Goal: Task Accomplishment & Management: Manage account settings

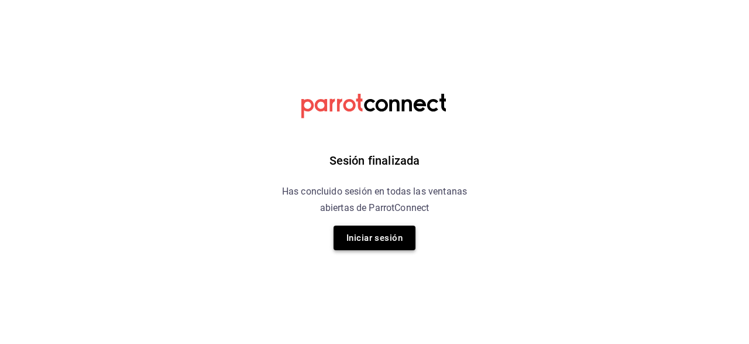
click at [375, 239] on button "Iniciar sesión" at bounding box center [375, 237] width 82 height 25
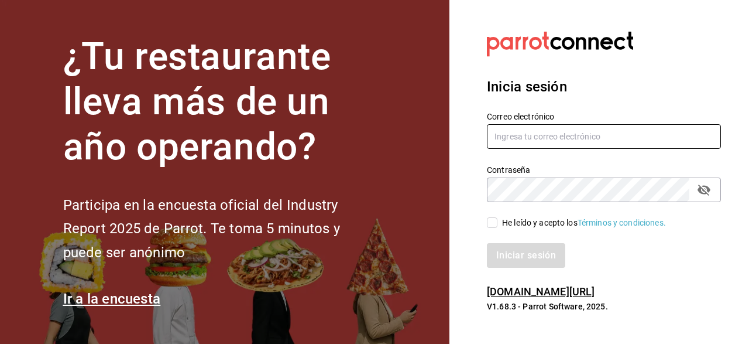
click at [572, 137] on input "text" at bounding box center [604, 136] width 234 height 25
type input "[EMAIL_ADDRESS][DOMAIN_NAME]"
click at [499, 225] on span "He leído y acepto los Términos y condiciones." at bounding box center [582, 223] width 169 height 12
click at [498, 225] on input "He leído y acepto los Términos y condiciones." at bounding box center [492, 222] width 11 height 11
checkbox input "true"
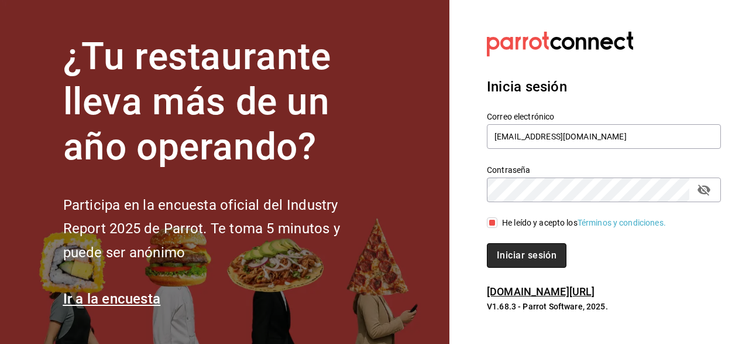
click at [515, 261] on button "Iniciar sesión" at bounding box center [527, 255] width 80 height 25
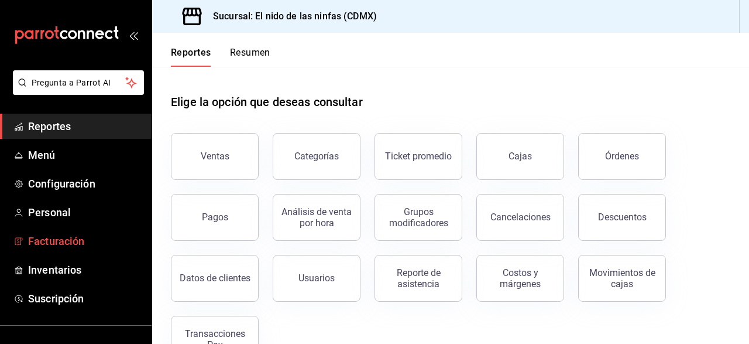
click at [74, 242] on span "Facturación" at bounding box center [85, 241] width 114 height 16
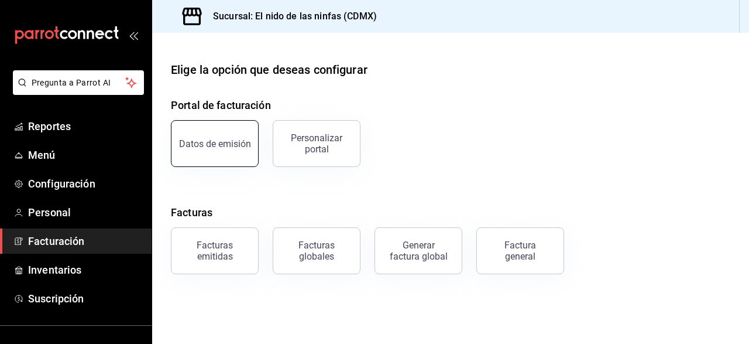
click at [249, 148] on button "Datos de emisión" at bounding box center [215, 143] width 88 height 47
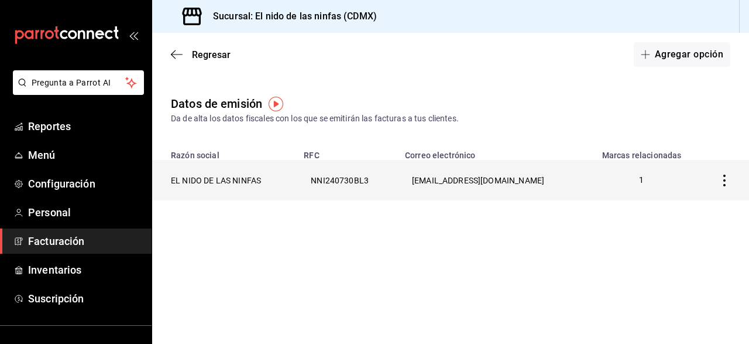
click at [297, 174] on th "EL NIDO DE LAS NINFAS" at bounding box center [224, 180] width 145 height 40
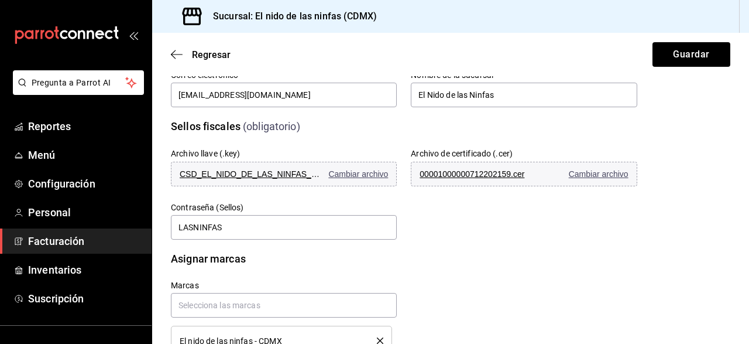
scroll to position [344, 0]
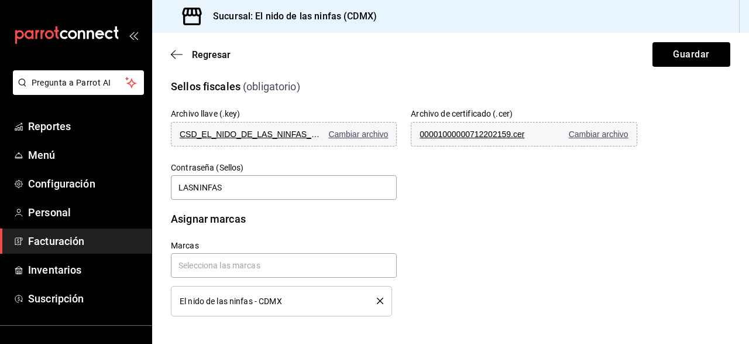
click at [60, 244] on span "Facturación" at bounding box center [85, 241] width 114 height 16
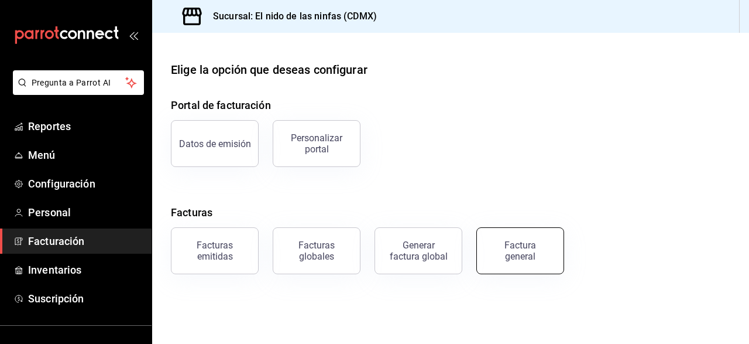
click at [520, 257] on div "Factura general" at bounding box center [520, 250] width 59 height 22
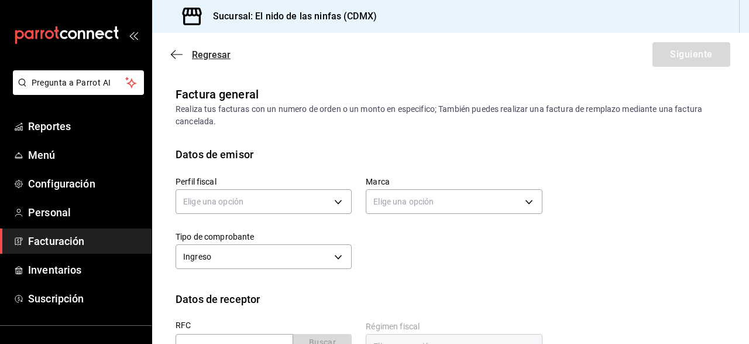
click at [182, 50] on icon "button" at bounding box center [177, 54] width 12 height 11
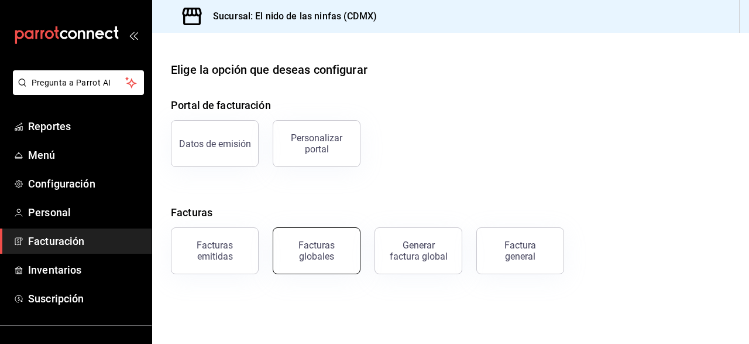
click at [318, 253] on div "Facturas globales" at bounding box center [316, 250] width 73 height 22
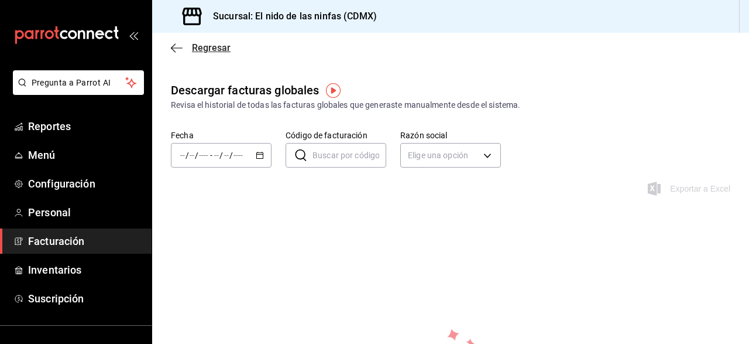
click at [179, 49] on icon "button" at bounding box center [177, 48] width 12 height 11
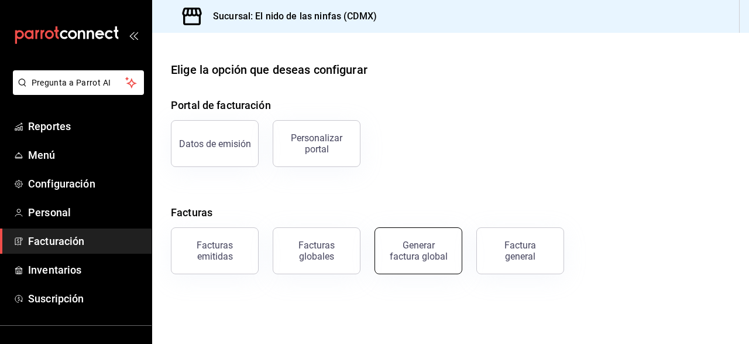
click at [422, 250] on div "Generar factura global" at bounding box center [418, 250] width 59 height 22
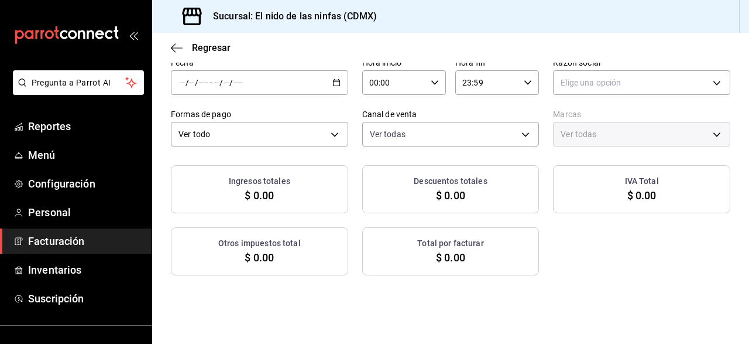
scroll to position [64, 0]
click at [645, 198] on span "$ 0.00" at bounding box center [642, 195] width 29 height 16
click at [572, 234] on div "Ingresos totales $ 0.00 Descuentos totales $ 0.00 IVA Total $ 0.00 Otros impues…" at bounding box center [451, 220] width 560 height 110
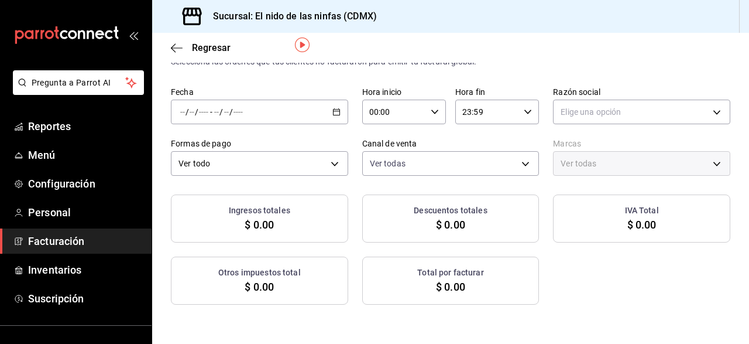
scroll to position [32, 0]
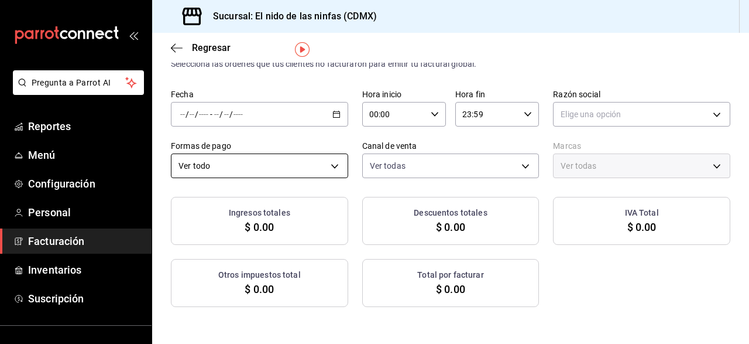
click at [328, 155] on body "Pregunta a Parrot AI Reportes Menú Configuración Personal Facturación Inventari…" at bounding box center [374, 172] width 749 height 344
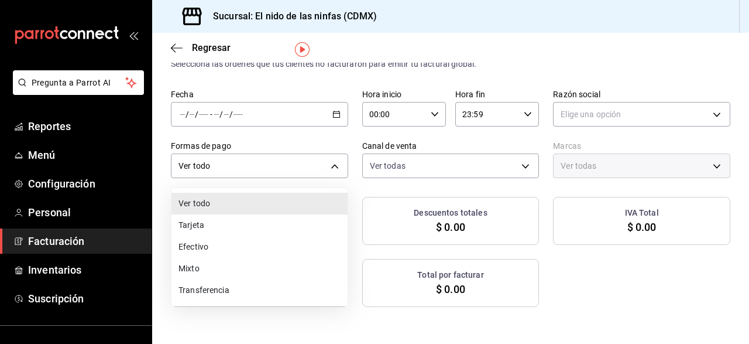
click at [327, 164] on div at bounding box center [374, 172] width 749 height 344
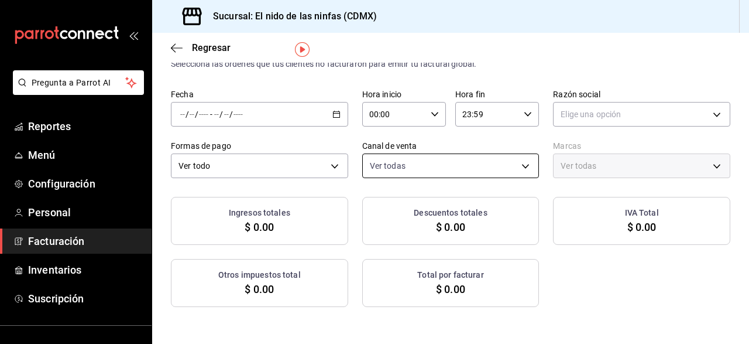
click at [515, 166] on body "Pregunta a Parrot AI Reportes Menú Configuración Personal Facturación Inventari…" at bounding box center [374, 172] width 749 height 344
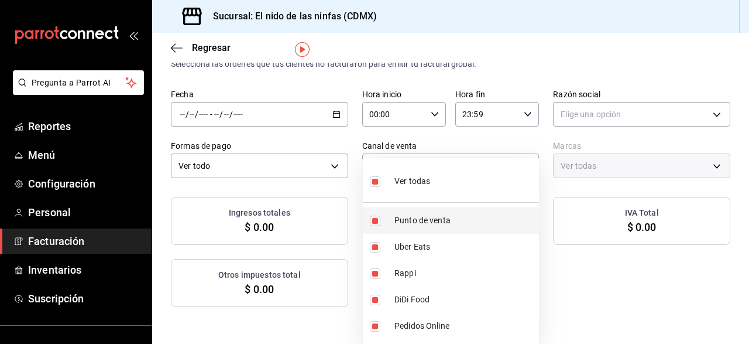
click at [431, 215] on span "Punto de venta" at bounding box center [465, 220] width 140 height 12
type input "UBER_EATS,RAPPI,DIDI_FOOD,ONLINE"
checkbox input "false"
click at [408, 214] on span "Punto de venta" at bounding box center [465, 220] width 140 height 12
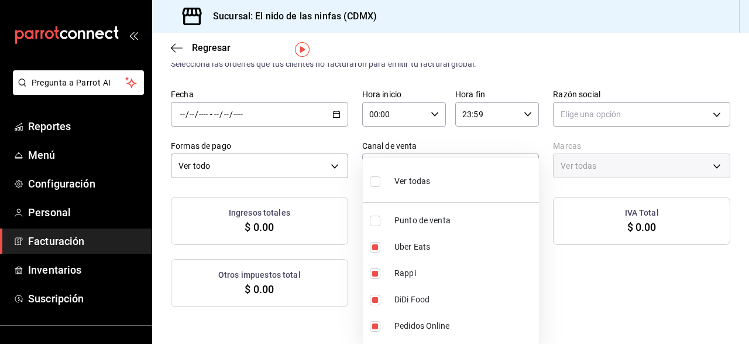
type input "UBER_EATS,RAPPI,DIDI_FOOD,ONLINE,PARROT"
checkbox input "true"
click at [369, 173] on li "Ver todas" at bounding box center [451, 180] width 176 height 35
checkbox input "false"
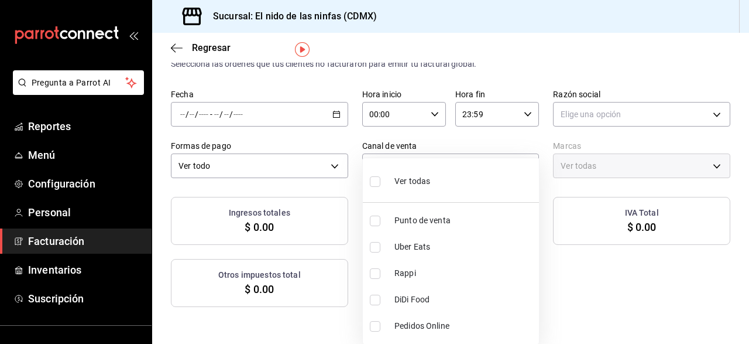
checkbox input "false"
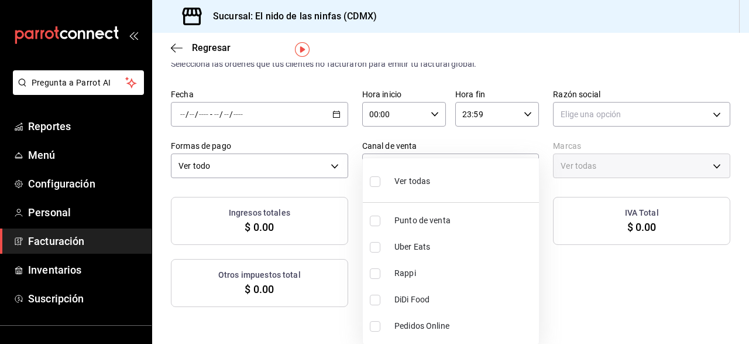
click at [387, 216] on li "Punto de venta" at bounding box center [451, 220] width 176 height 26
type input "PARROT"
checkbox input "true"
click at [358, 194] on div at bounding box center [374, 172] width 749 height 344
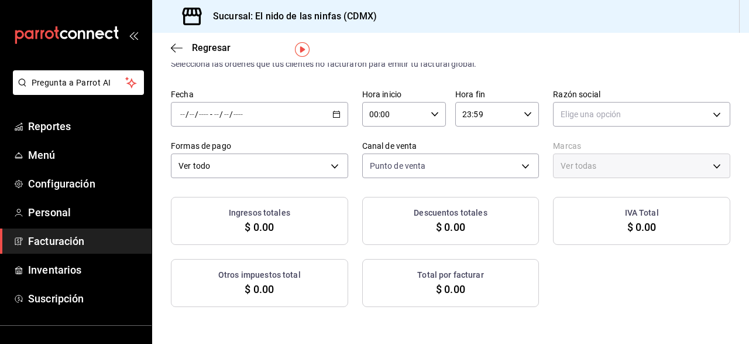
click at [674, 163] on div "Ver todas" at bounding box center [641, 165] width 177 height 25
click at [210, 48] on span "Regresar" at bounding box center [211, 47] width 39 height 11
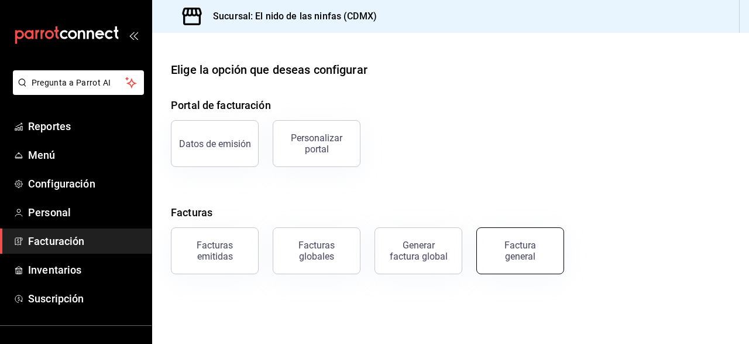
click at [518, 245] on div "Factura general" at bounding box center [520, 250] width 59 height 22
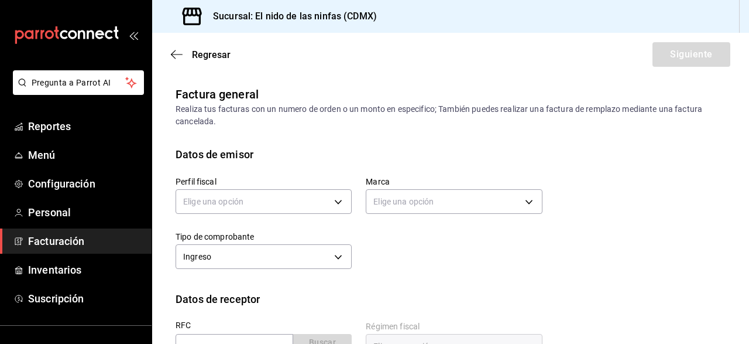
scroll to position [85, 0]
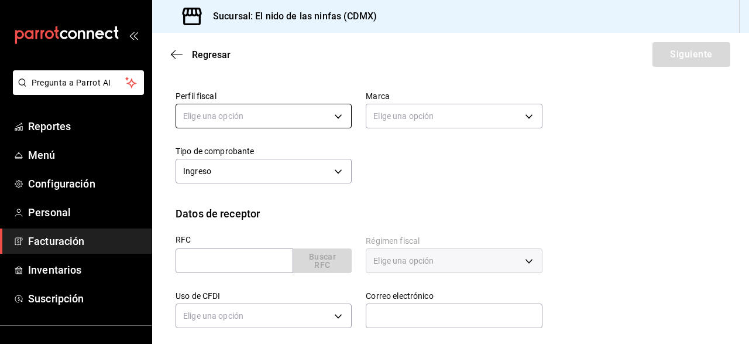
click at [333, 114] on body "Pregunta a Parrot AI Reportes Menú Configuración Personal Facturación Inventari…" at bounding box center [374, 172] width 749 height 344
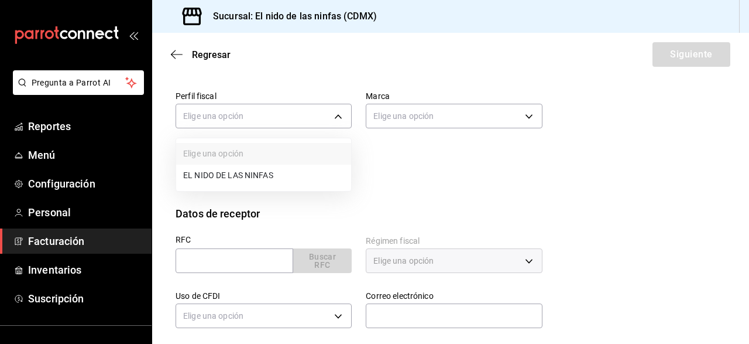
click at [268, 179] on li "EL NIDO DE LAS NINFAS" at bounding box center [263, 176] width 175 height 22
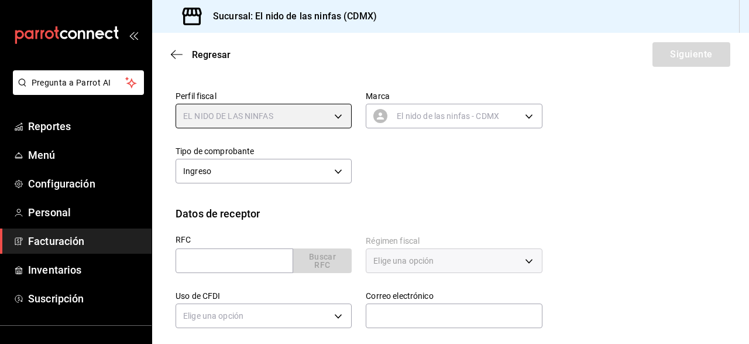
type input "3ff165f7-69b5-4aa7-984c-7336926bf945"
type input "d2e7f705-a92e-4b5a-9c7a-3f8867cbe88b"
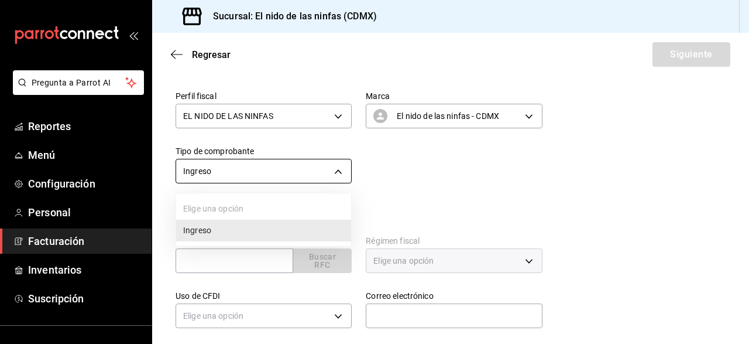
click at [312, 169] on body "Pregunta a Parrot AI Reportes Menú Configuración Personal Facturación Inventari…" at bounding box center [374, 172] width 749 height 344
click at [375, 179] on div at bounding box center [374, 172] width 749 height 344
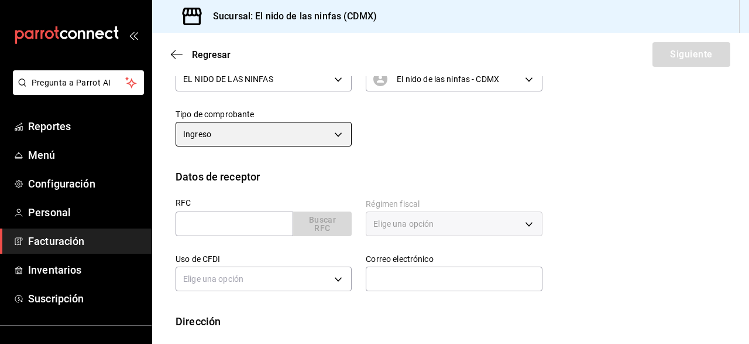
scroll to position [179, 0]
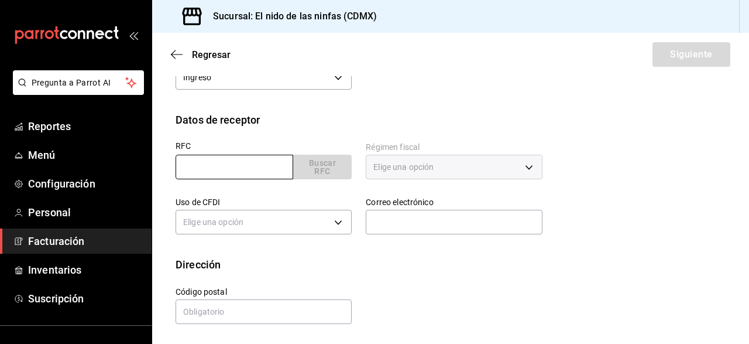
click at [247, 169] on input "text" at bounding box center [235, 167] width 118 height 25
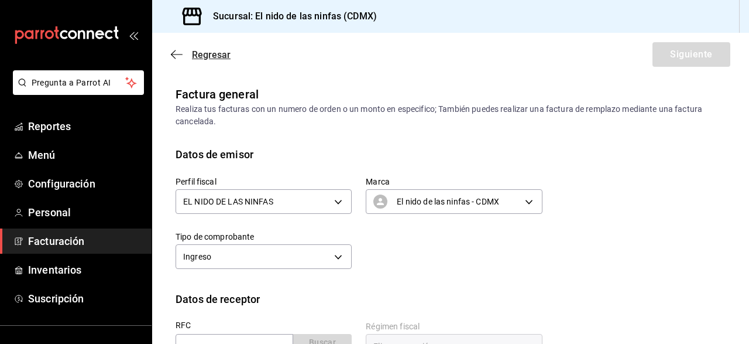
click at [176, 54] on icon "button" at bounding box center [177, 54] width 12 height 1
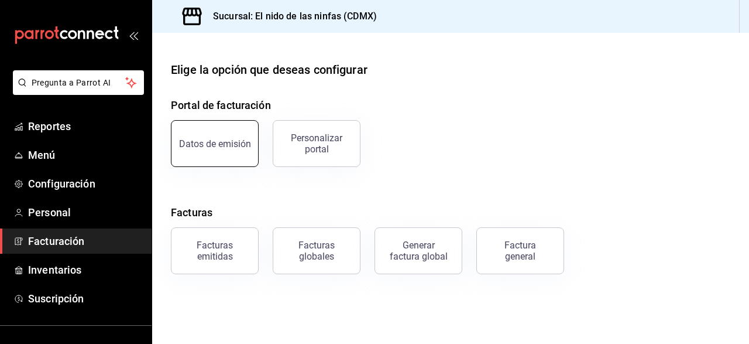
click at [217, 156] on button "Datos de emisión" at bounding box center [215, 143] width 88 height 47
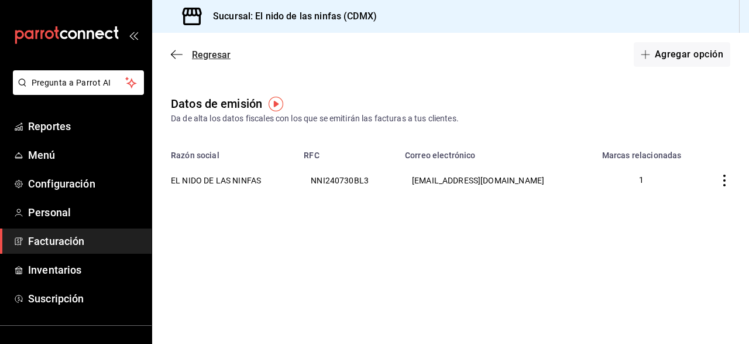
click at [183, 54] on span "Regresar" at bounding box center [201, 54] width 60 height 11
